Goal: Check status: Check status

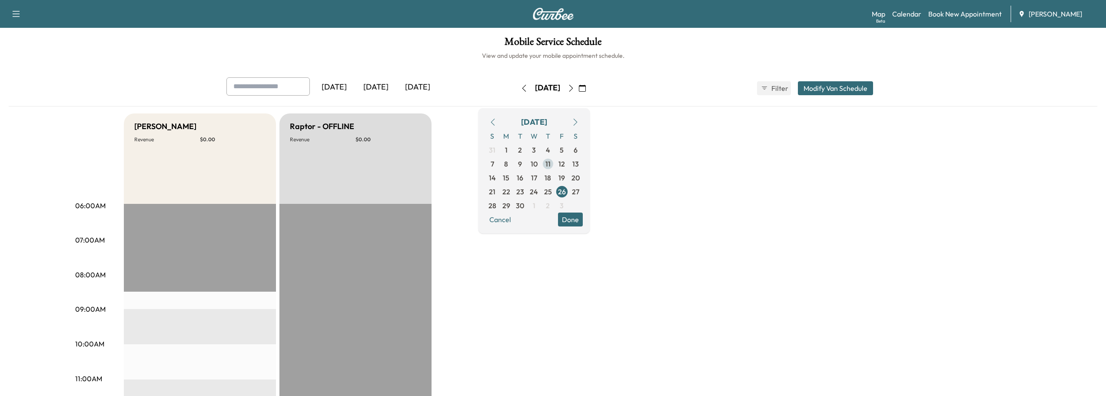
click at [551, 162] on span "11" at bounding box center [547, 164] width 5 height 10
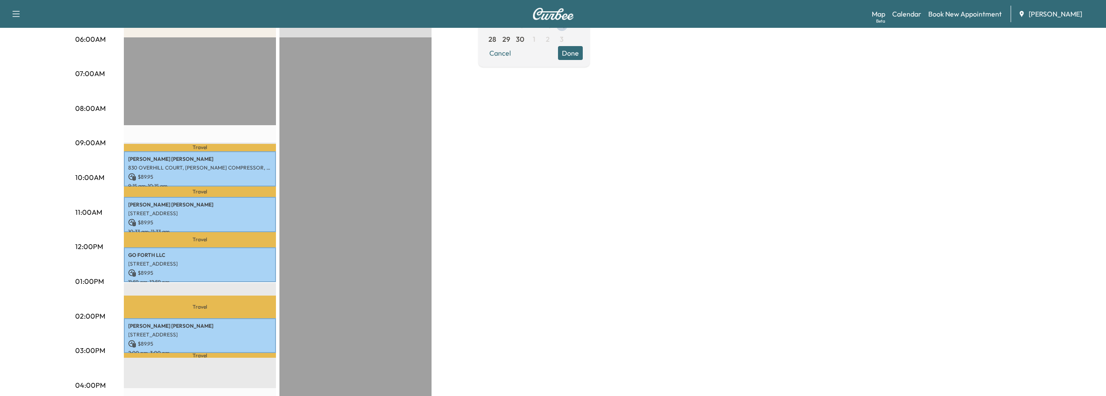
scroll to position [174, 0]
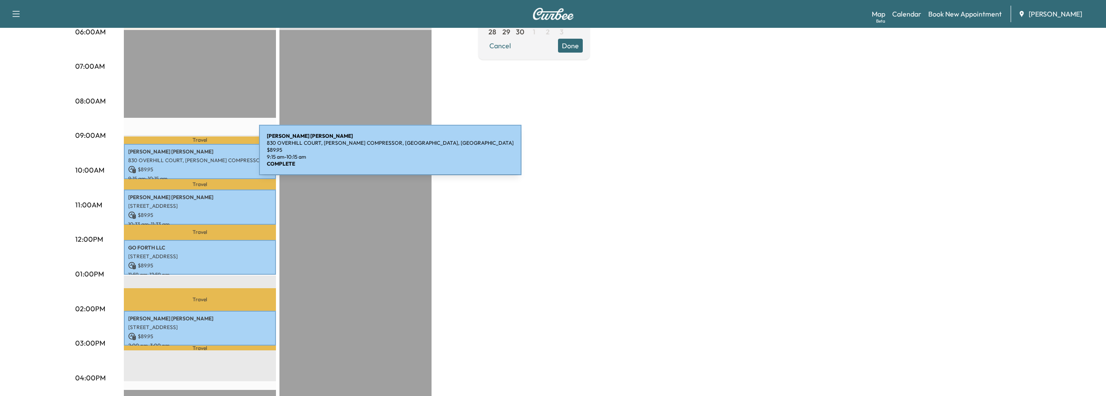
click at [194, 157] on p "830 OVERHILL COURT, [PERSON_NAME] COMPRESSOR, [GEOGRAPHIC_DATA], [GEOGRAPHIC_DA…" at bounding box center [199, 160] width 143 height 7
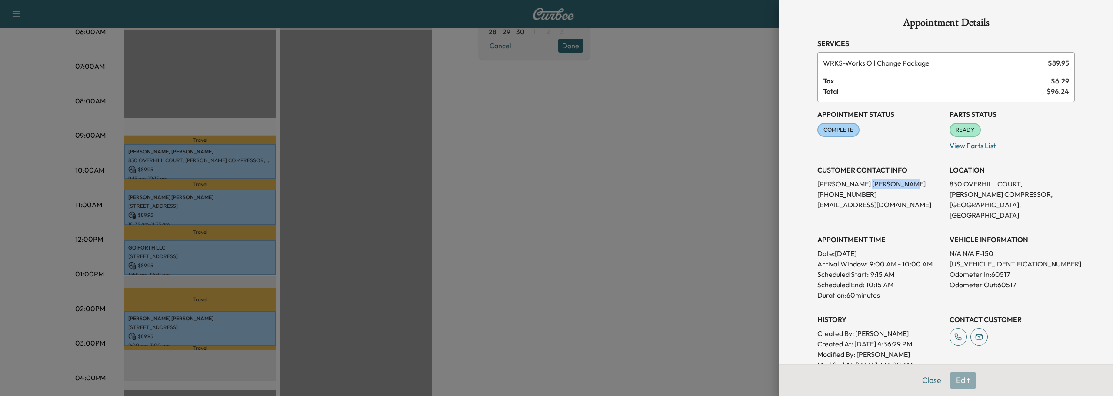
drag, startPoint x: 831, startPoint y: 182, endPoint x: 879, endPoint y: 184, distance: 48.3
click at [879, 184] on p "[PERSON_NAME]" at bounding box center [879, 184] width 125 height 10
copy p "[PERSON_NAME]"
click at [926, 379] on button "Close" at bounding box center [931, 380] width 30 height 17
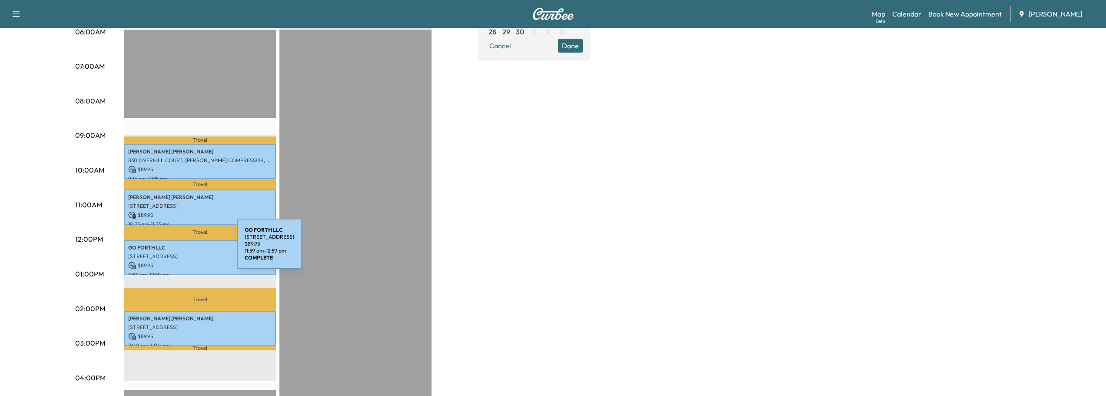
click at [172, 249] on div "GO FORTH LLC [STREET_ADDRESS] $ 89.95 11:59 am - 12:59 pm" at bounding box center [200, 257] width 152 height 35
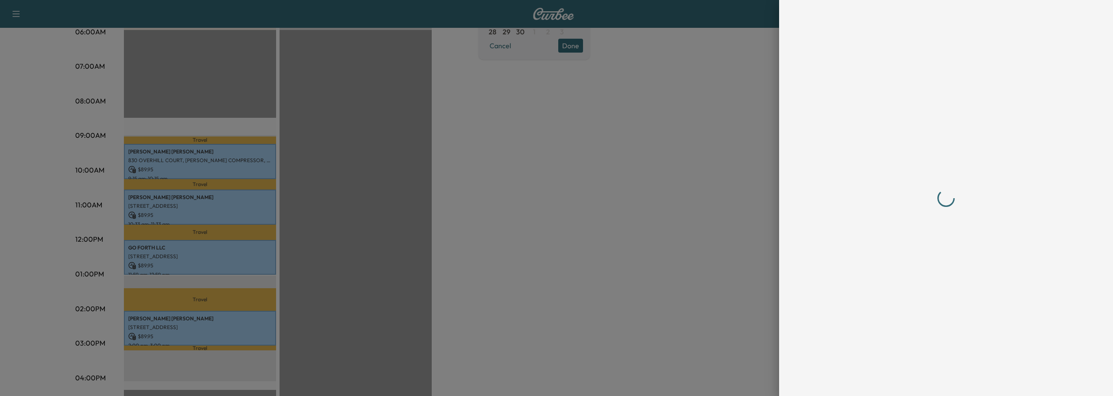
click at [172, 249] on div at bounding box center [556, 198] width 1113 height 396
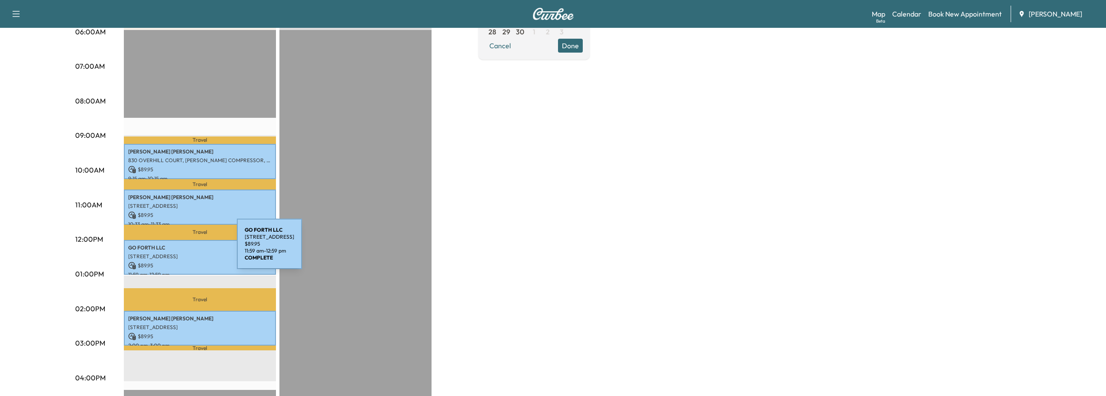
click at [172, 249] on div "GO FORTH LLC [STREET_ADDRESS] $ 89.95 11:59 am - 12:59 pm" at bounding box center [200, 257] width 152 height 35
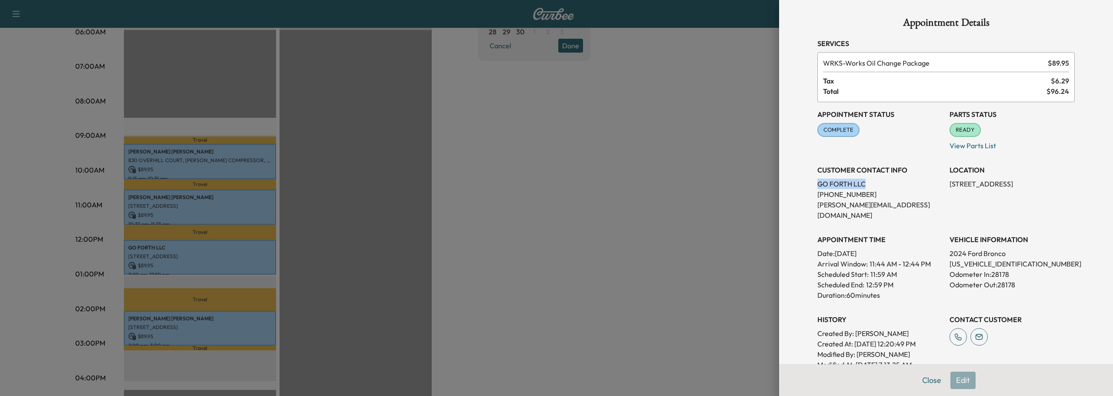
drag, startPoint x: 811, startPoint y: 184, endPoint x: 859, endPoint y: 184, distance: 48.2
click at [859, 184] on p "GO FORTH LLC" at bounding box center [879, 184] width 125 height 10
copy p "GO FORTH LLC"
click at [925, 379] on button "Close" at bounding box center [931, 380] width 30 height 17
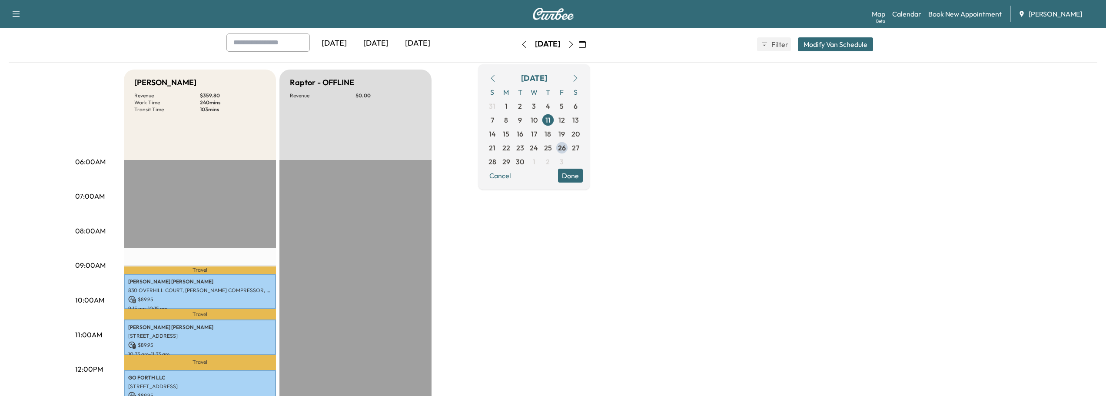
scroll to position [43, 0]
click at [569, 120] on span "12" at bounding box center [562, 120] width 14 height 14
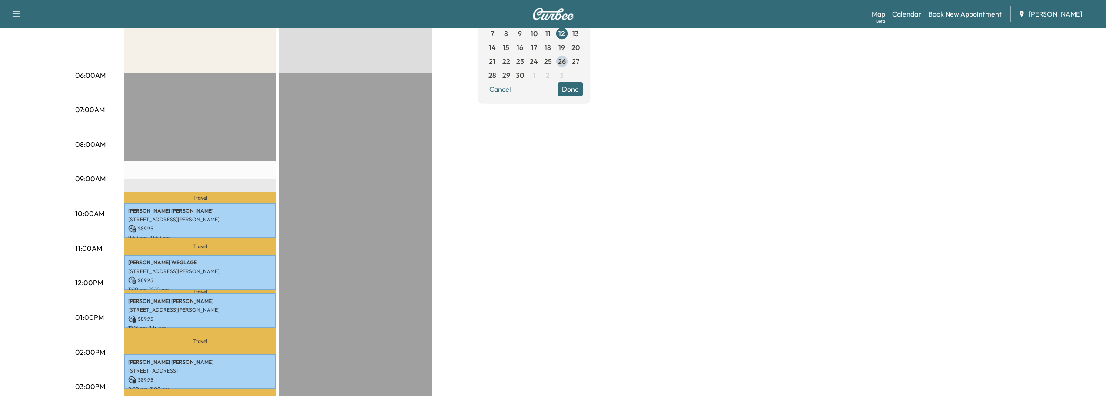
scroll to position [174, 0]
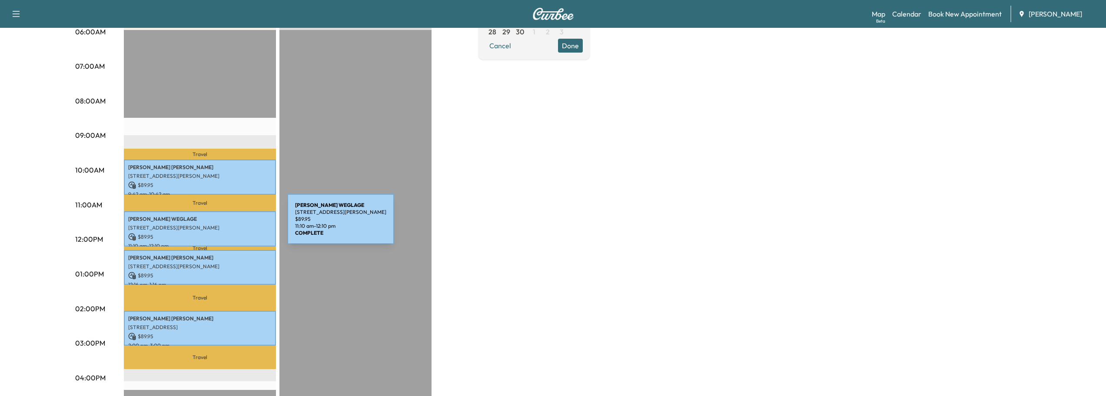
click at [222, 224] on p "[STREET_ADDRESS][PERSON_NAME]" at bounding box center [199, 227] width 143 height 7
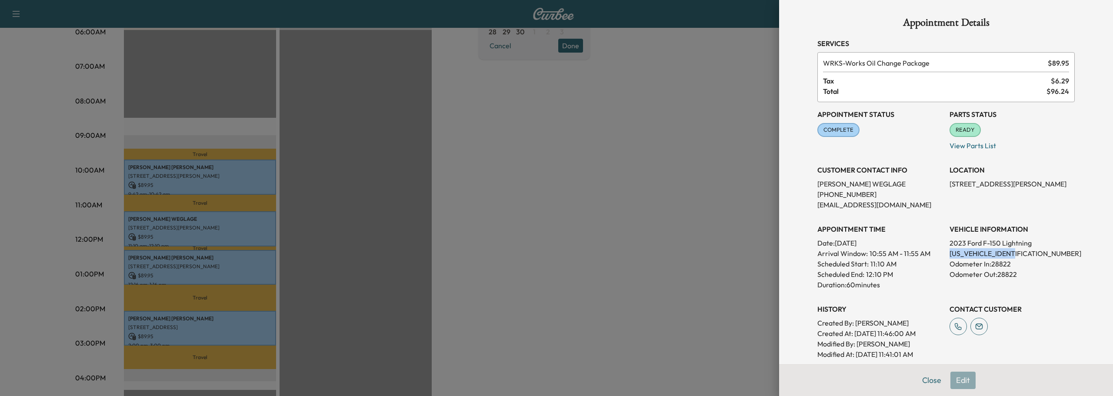
drag, startPoint x: 943, startPoint y: 252, endPoint x: 1028, endPoint y: 251, distance: 85.2
click at [1028, 251] on p "[US_VEHICLE_IDENTIFICATION_NUMBER]" at bounding box center [1011, 253] width 125 height 10
copy p "[US_VEHICLE_IDENTIFICATION_NUMBER]"
click at [921, 379] on button "Close" at bounding box center [931, 380] width 30 height 17
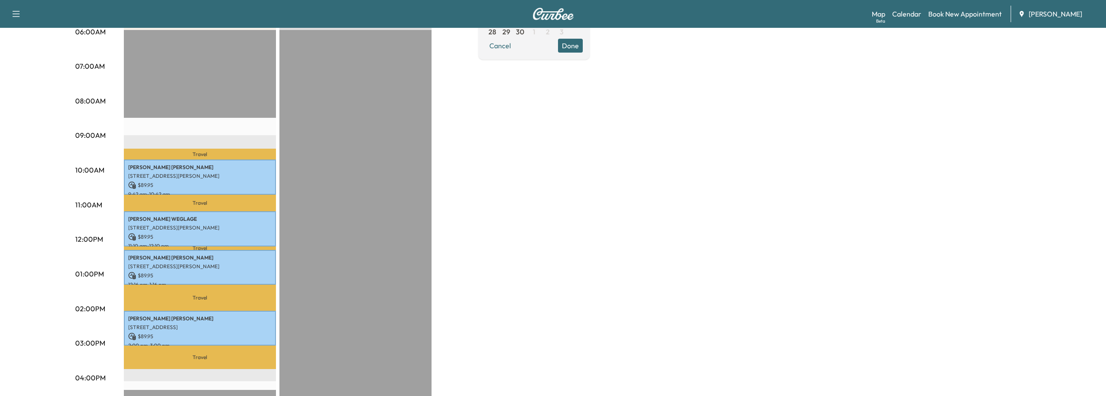
drag, startPoint x: 691, startPoint y: 301, endPoint x: 670, endPoint y: 294, distance: 22.8
click at [693, 300] on div "Bronco - [PERSON_NAME] Revenue $ 359.80 Work Time 240 mins Transit Time 137 min…" at bounding box center [577, 266] width 907 height 652
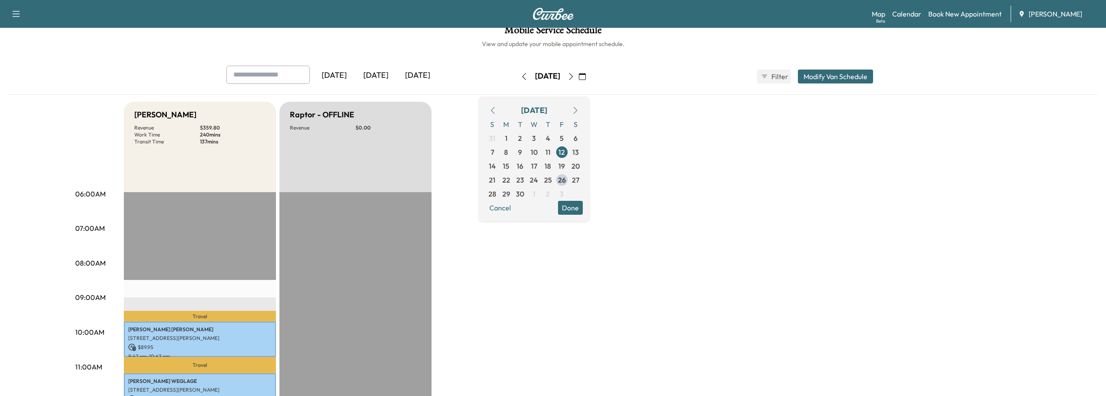
scroll to position [0, 0]
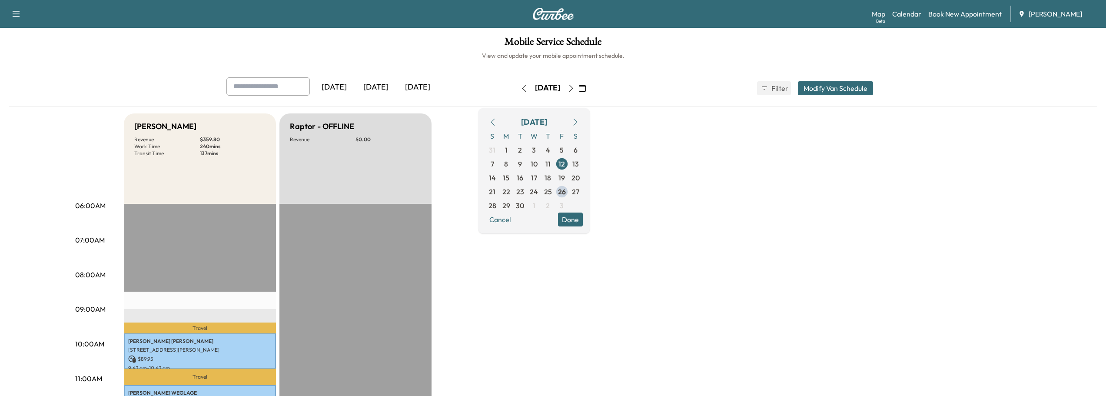
click at [377, 84] on div "[DATE]" at bounding box center [376, 87] width 42 height 20
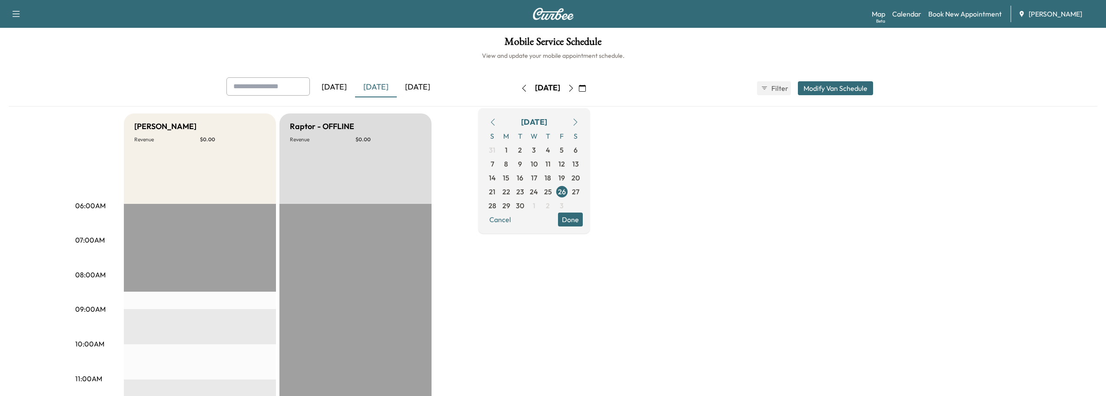
click at [578, 92] on button "button" at bounding box center [571, 88] width 15 height 14
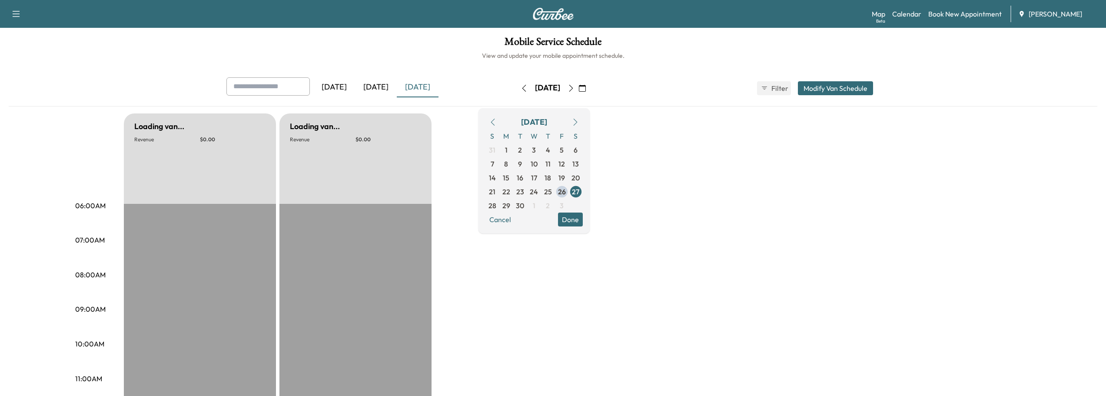
click at [578, 92] on button "button" at bounding box center [571, 88] width 15 height 14
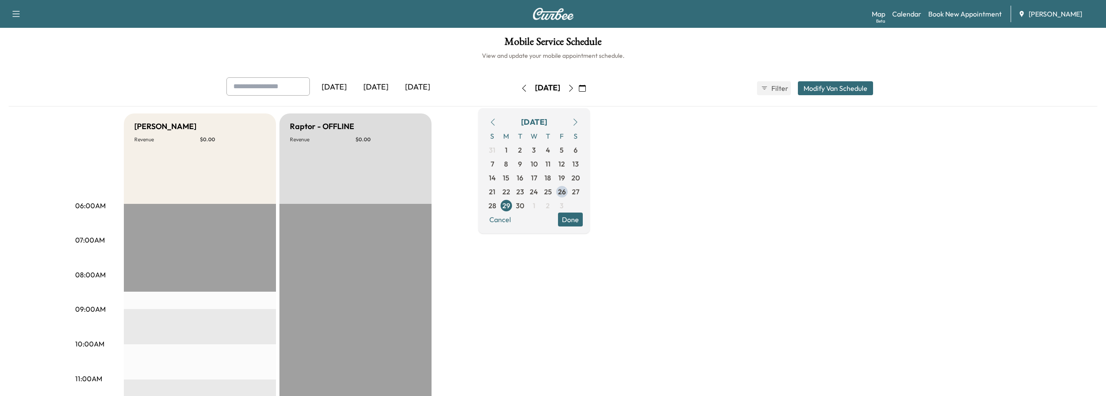
click at [517, 81] on button "button" at bounding box center [524, 88] width 15 height 14
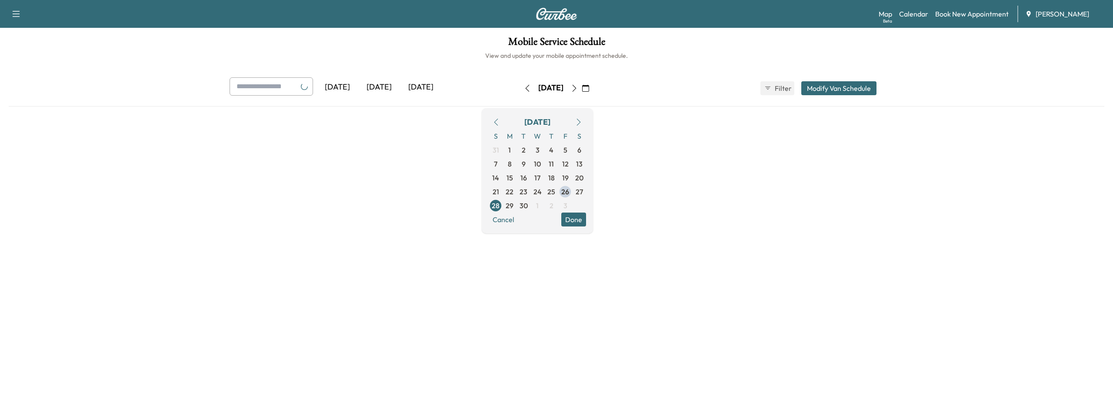
click at [520, 81] on button "button" at bounding box center [527, 88] width 15 height 14
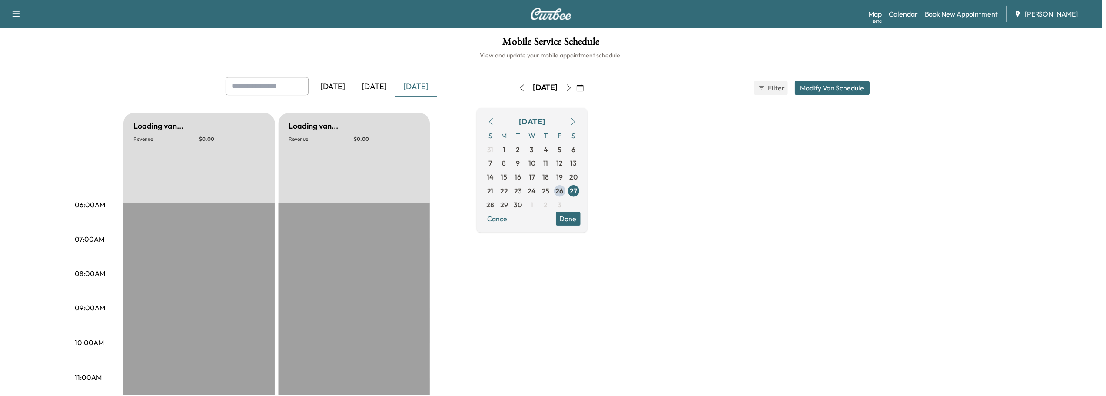
click at [521, 85] on icon "button" at bounding box center [524, 88] width 7 height 7
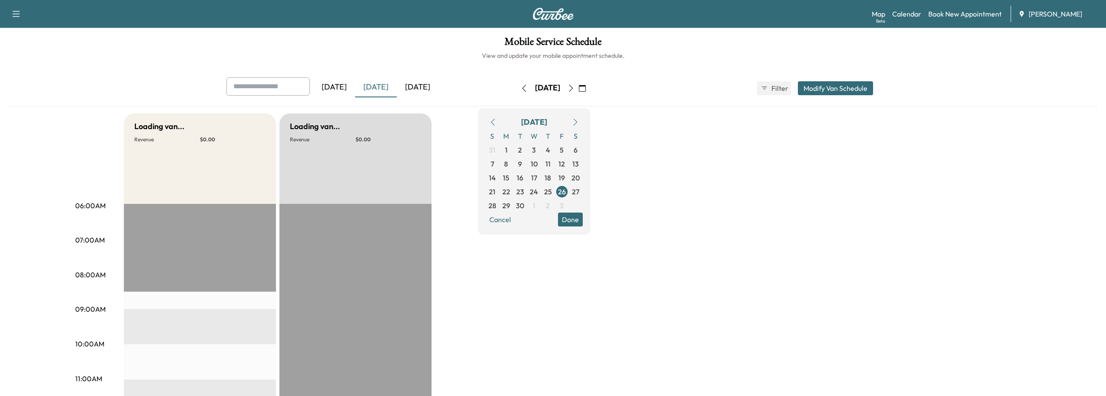
click at [521, 85] on icon "button" at bounding box center [524, 88] width 7 height 7
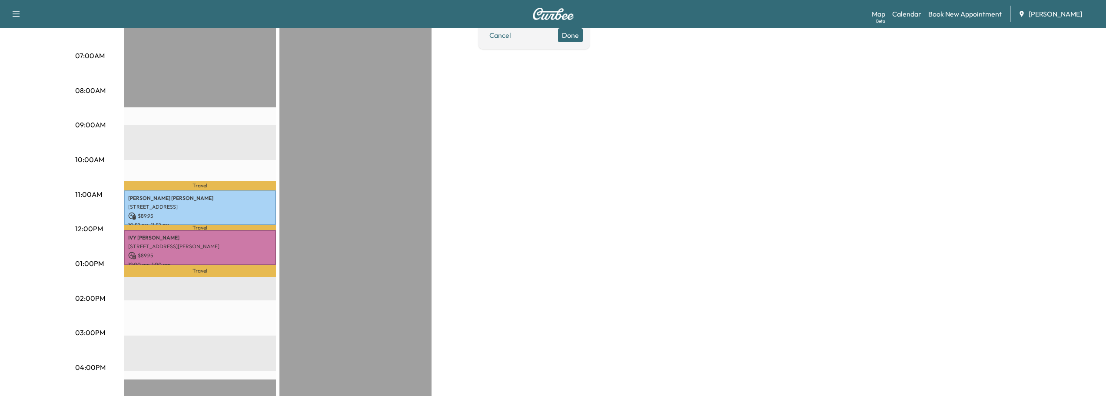
scroll to position [130, 0]
